Goal: Find contact information: Find contact information

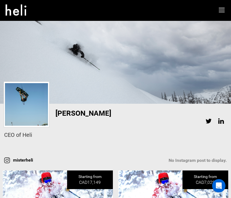
click at [19, 16] on link at bounding box center [16, 10] width 31 height 20
click at [18, 12] on icon at bounding box center [16, 8] width 21 height 9
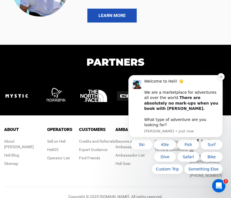
click at [222, 78] on icon "Dismiss notification" at bounding box center [221, 76] width 3 height 3
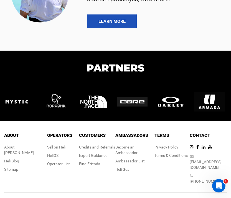
scroll to position [1129, 0]
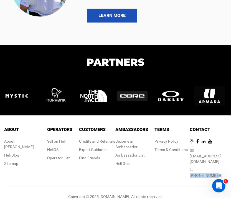
drag, startPoint x: 224, startPoint y: 159, endPoint x: 197, endPoint y: 161, distance: 26.7
click at [197, 167] on div "[PHONE_NUMBER]" at bounding box center [208, 172] width 37 height 11
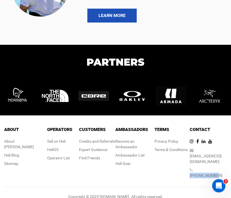
copy link "[PHONE_NUMBER]"
